Goal: Obtain resource: Download file/media

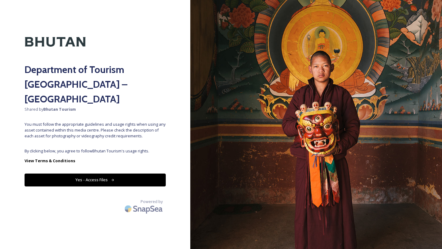
click at [110, 174] on button "Yes - Access Files" at bounding box center [95, 180] width 141 height 13
click at [118, 174] on button "Yes - Access Files" at bounding box center [95, 180] width 141 height 13
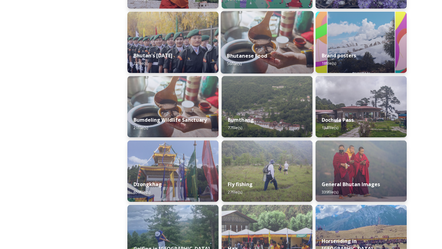
scroll to position [171, 0]
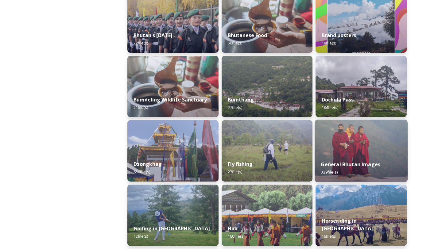
click at [350, 152] on img at bounding box center [361, 151] width 93 height 63
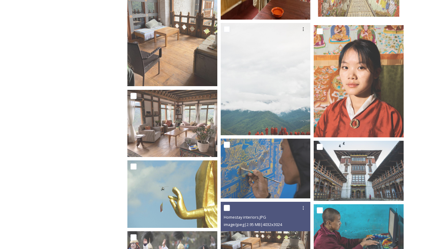
scroll to position [219, 0]
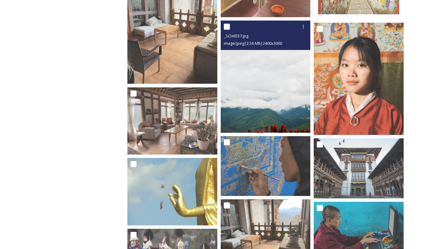
click at [262, 112] on img at bounding box center [266, 77] width 90 height 112
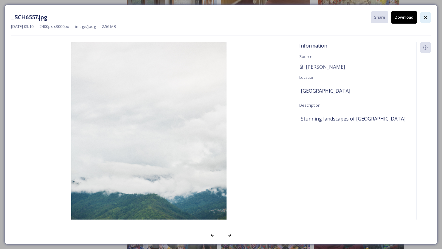
click at [426, 15] on icon at bounding box center [425, 17] width 5 height 5
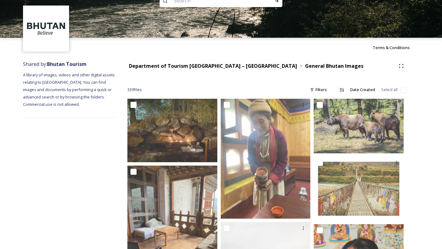
scroll to position [0, 0]
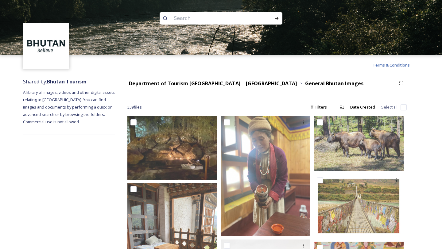
click at [388, 64] on span "Terms & Conditions" at bounding box center [391, 65] width 37 height 6
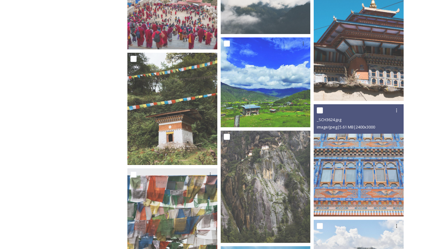
scroll to position [1214, 0]
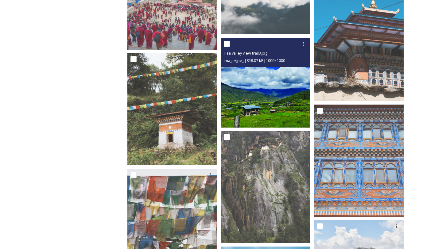
click at [257, 87] on img at bounding box center [266, 83] width 90 height 90
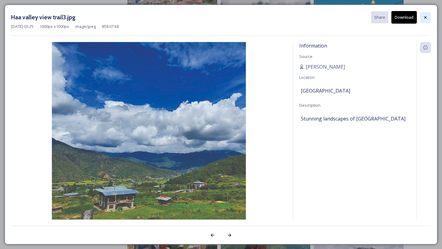
click at [424, 16] on icon at bounding box center [425, 17] width 5 height 5
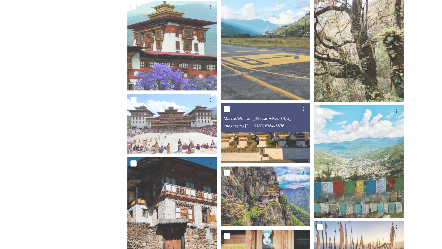
scroll to position [3856, 0]
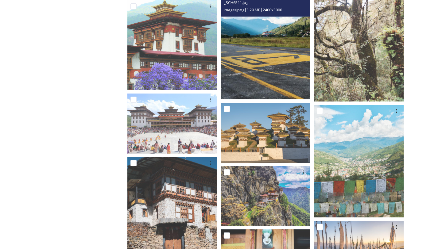
click at [270, 52] on img at bounding box center [266, 43] width 90 height 112
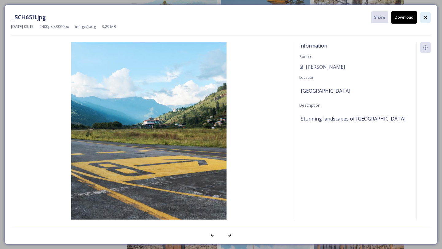
click at [426, 16] on icon at bounding box center [425, 17] width 5 height 5
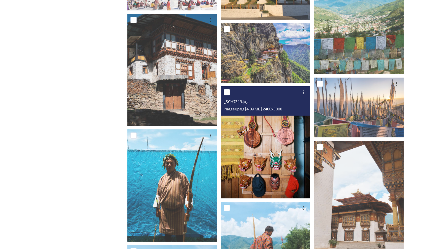
scroll to position [3998, 0]
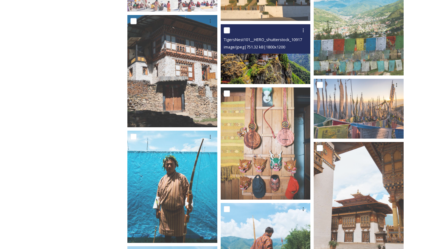
click at [262, 54] on img at bounding box center [266, 54] width 90 height 60
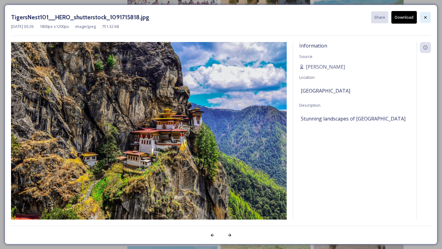
click at [425, 18] on icon at bounding box center [425, 17] width 2 height 2
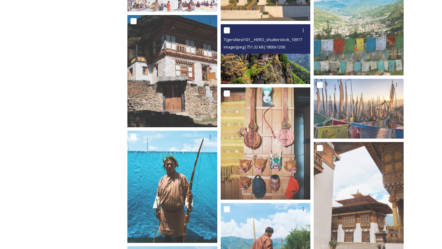
click at [252, 63] on img at bounding box center [266, 54] width 90 height 60
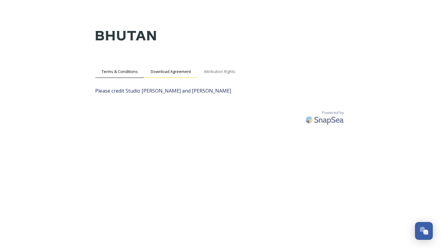
click at [165, 71] on span "Download Agreement" at bounding box center [171, 72] width 40 height 6
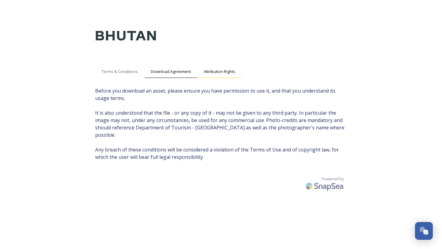
click at [213, 71] on span "Attribution Rights" at bounding box center [220, 72] width 32 height 6
click at [175, 70] on span "Download Agreement" at bounding box center [171, 72] width 40 height 6
click at [215, 75] on div "Attribution Rights" at bounding box center [219, 71] width 45 height 13
